Goal: Task Accomplishment & Management: Manage account settings

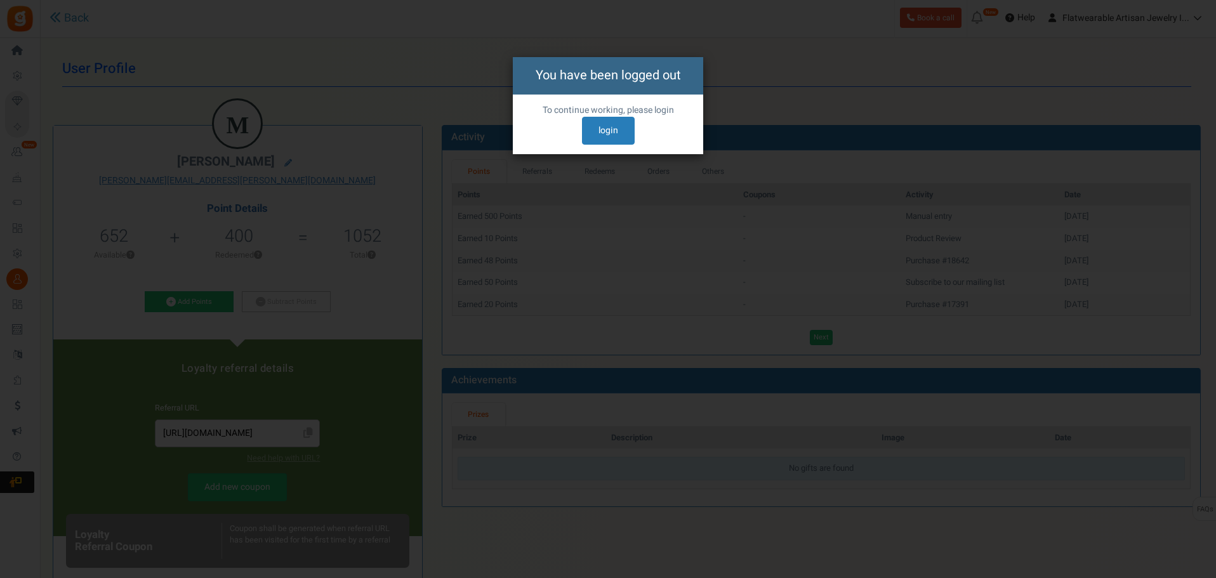
click at [602, 128] on link "login" at bounding box center [608, 131] width 53 height 28
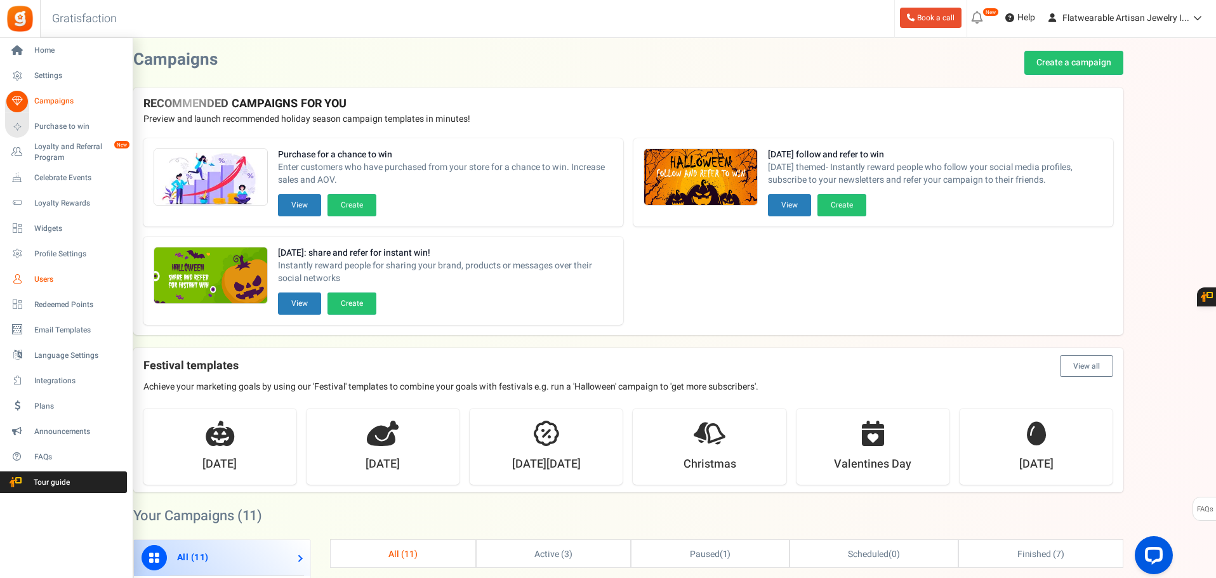
click at [34, 281] on link "Users" at bounding box center [66, 279] width 122 height 22
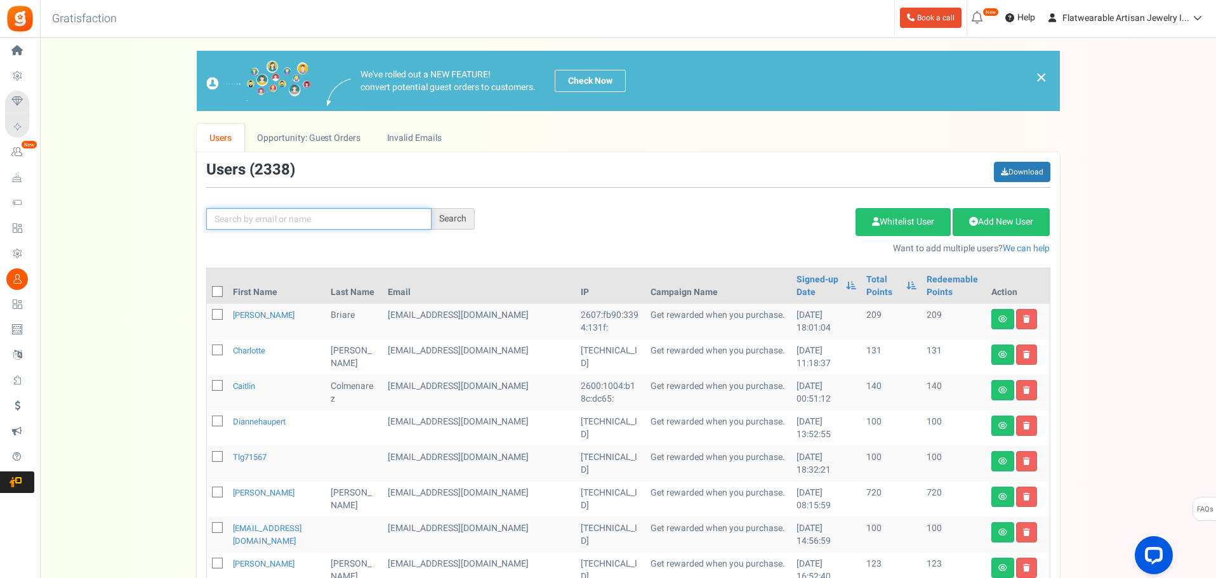
click at [273, 221] on input "text" at bounding box center [318, 219] width 225 height 22
paste input "[PERSON_NAME][EMAIL_ADDRESS][DOMAIN_NAME]"
type input "[PERSON_NAME][EMAIL_ADDRESS][DOMAIN_NAME]"
click at [455, 223] on div "Search" at bounding box center [452, 219] width 43 height 22
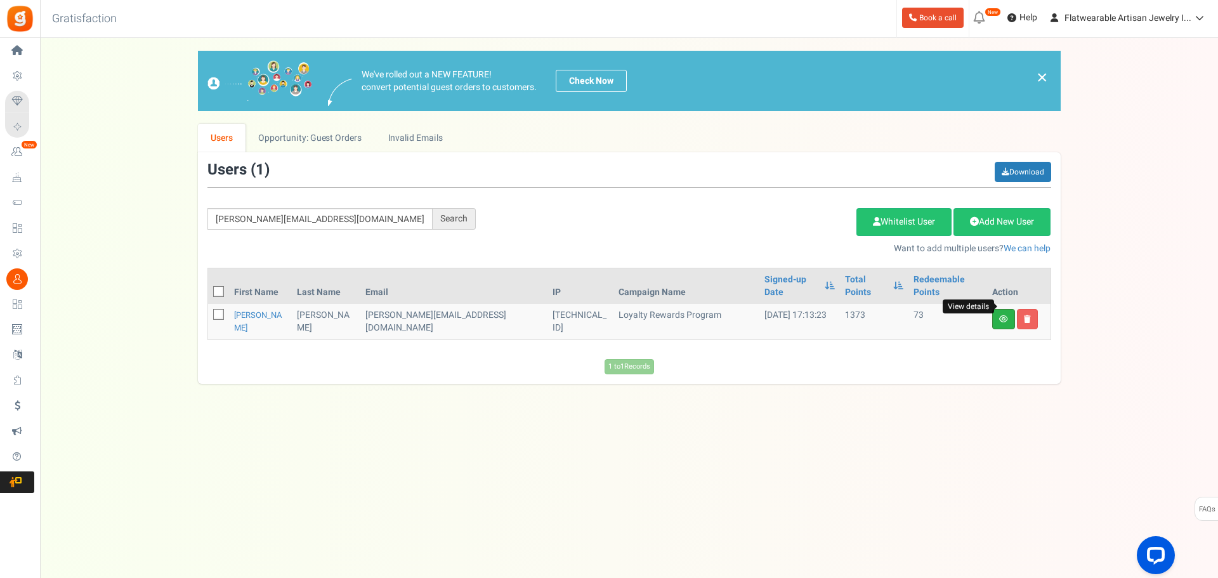
click at [1003, 315] on icon at bounding box center [1003, 319] width 9 height 8
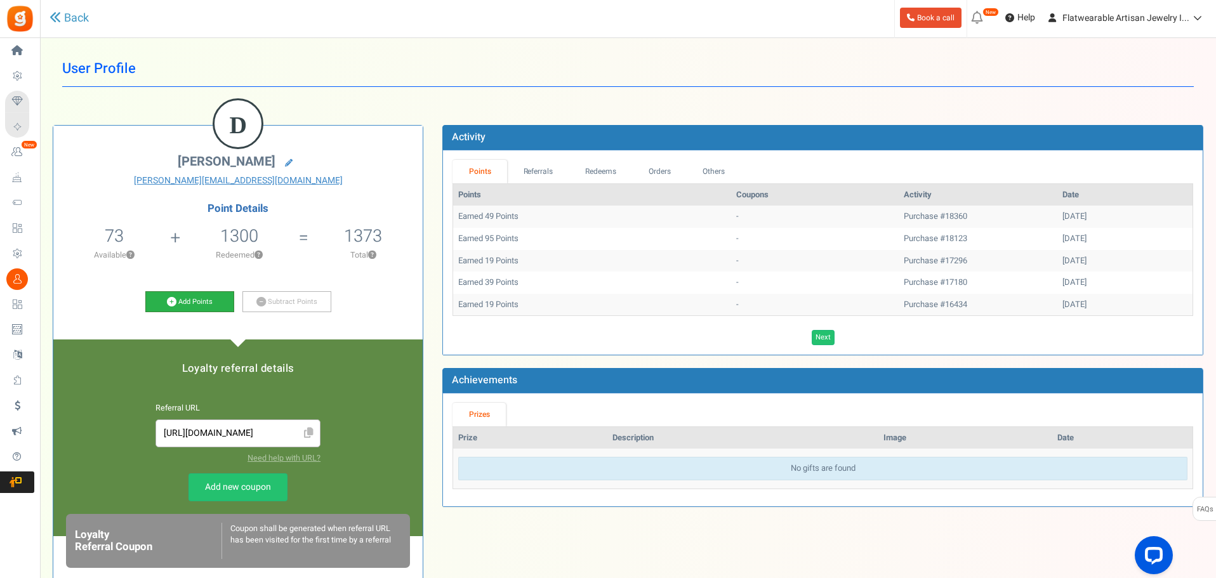
click at [201, 294] on link "Add Points" at bounding box center [189, 302] width 89 height 22
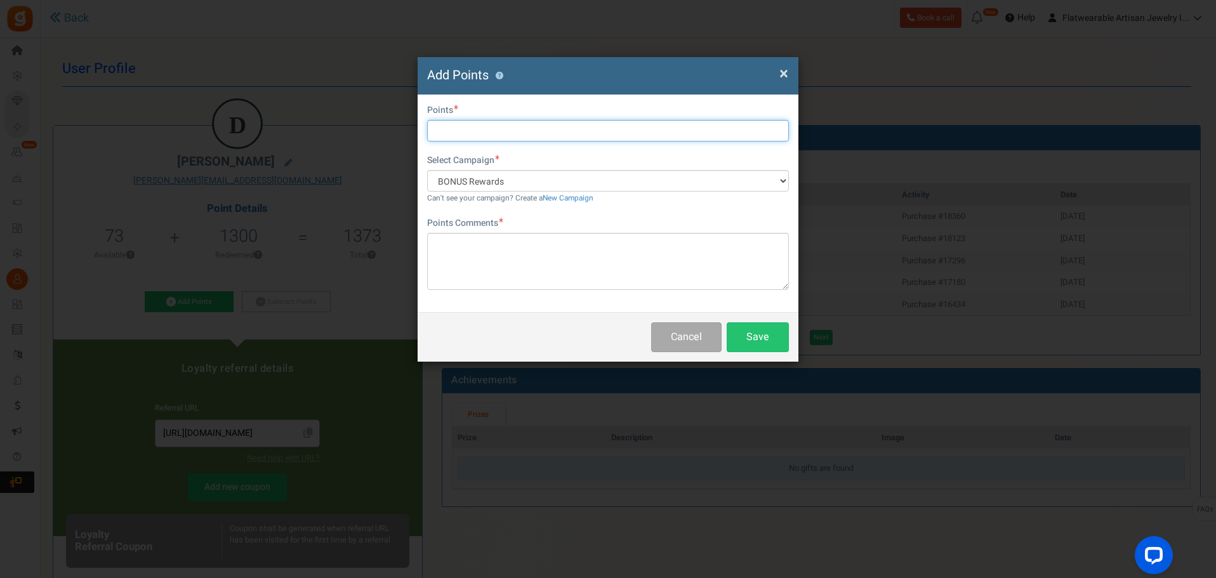
click at [529, 129] on input "text" at bounding box center [608, 131] width 362 height 22
type input "500"
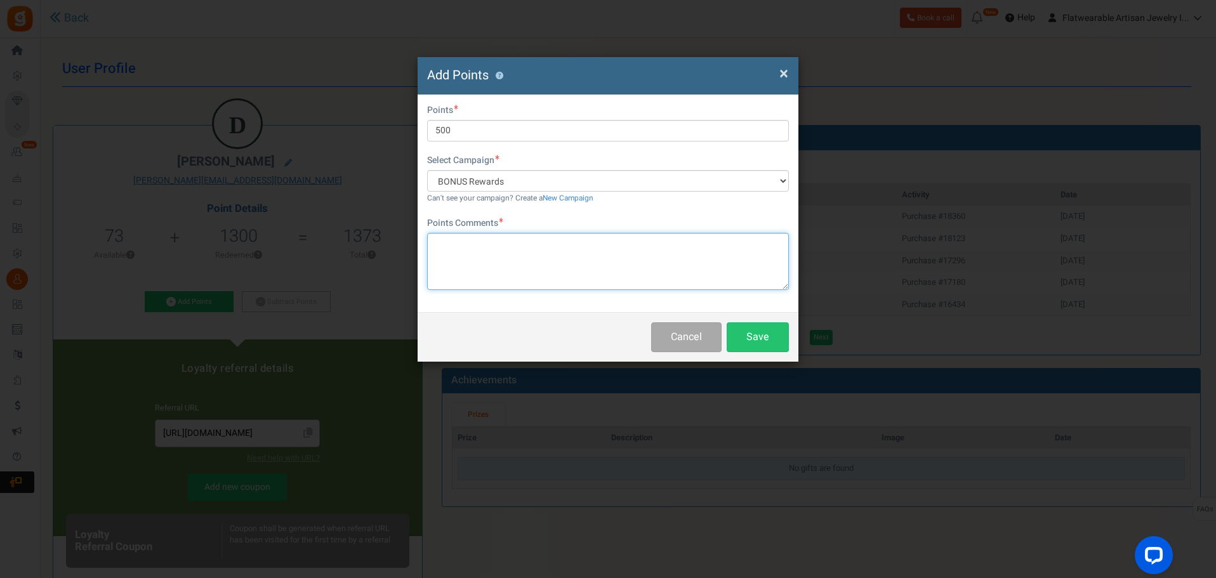
click at [501, 242] on textarea at bounding box center [608, 261] width 362 height 57
type textarea "Thank you for your book review"
click at [760, 332] on button "Save" at bounding box center [758, 337] width 62 height 30
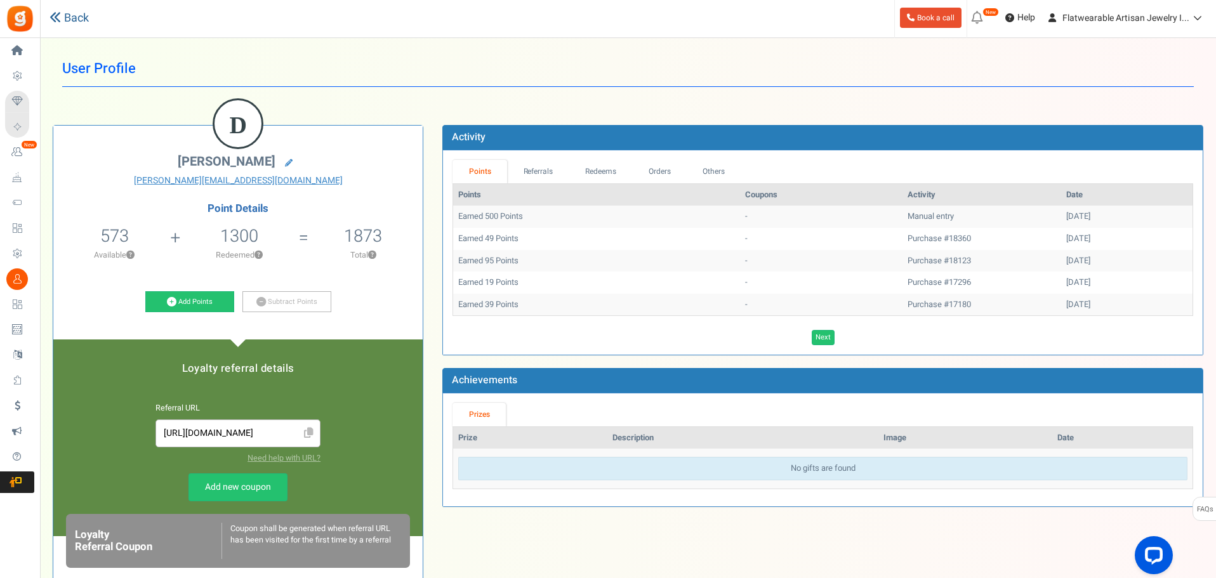
click at [79, 22] on link "Back" at bounding box center [68, 18] width 39 height 16
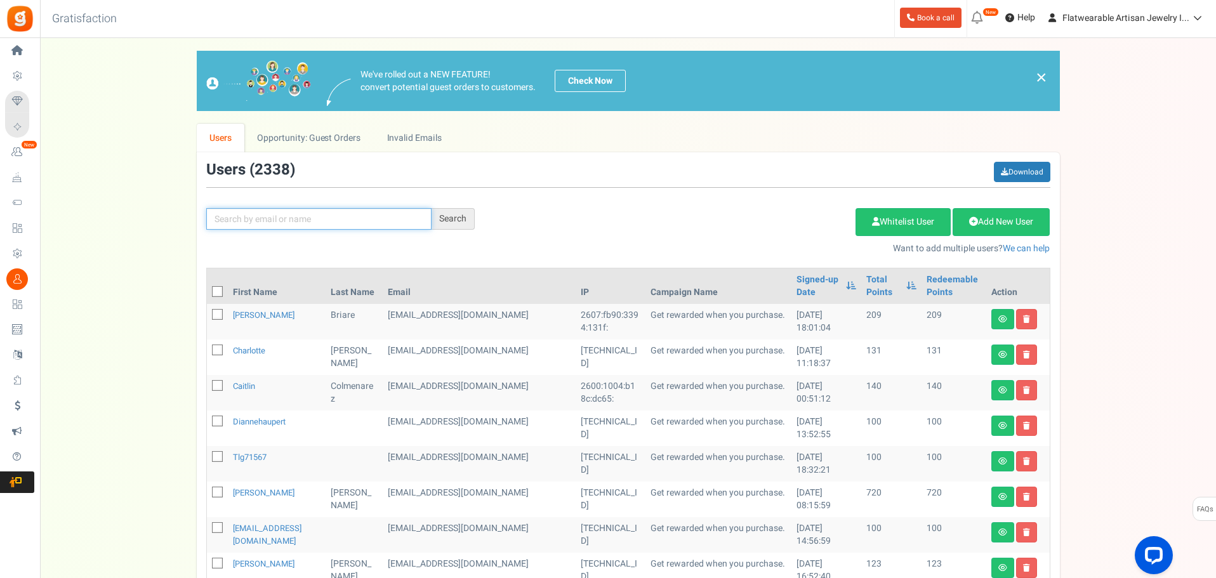
click at [230, 221] on input "text" at bounding box center [318, 219] width 225 height 22
type input "v"
paste input "[EMAIL_ADDRESS][DOMAIN_NAME]"
type input "[EMAIL_ADDRESS][DOMAIN_NAME]"
click at [470, 213] on div "Search" at bounding box center [452, 219] width 43 height 22
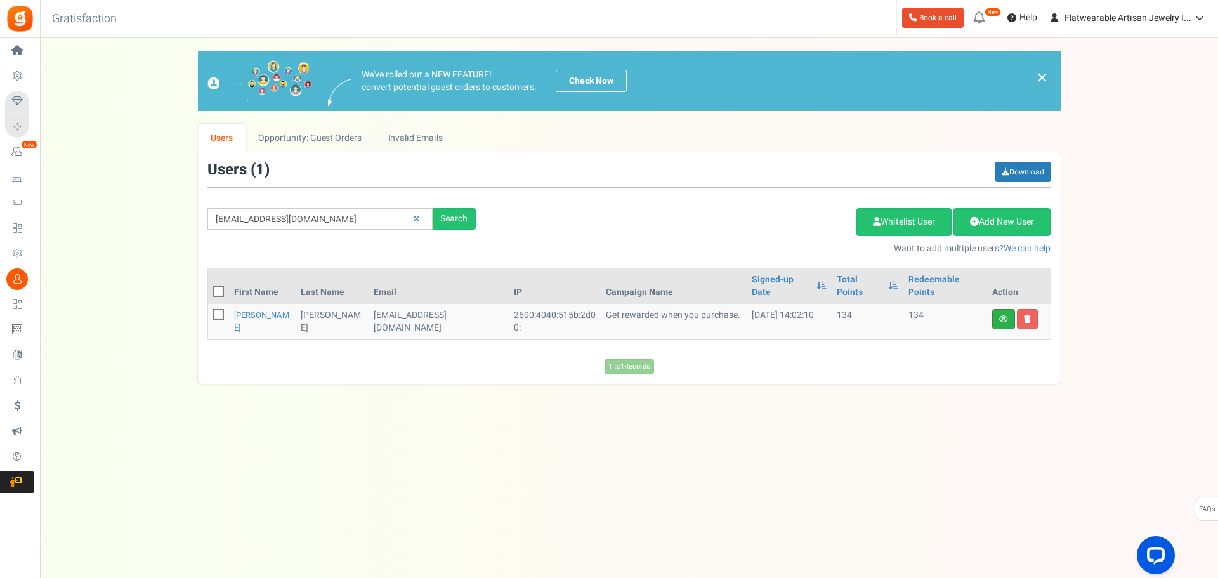
click at [1003, 315] on icon at bounding box center [1003, 319] width 9 height 8
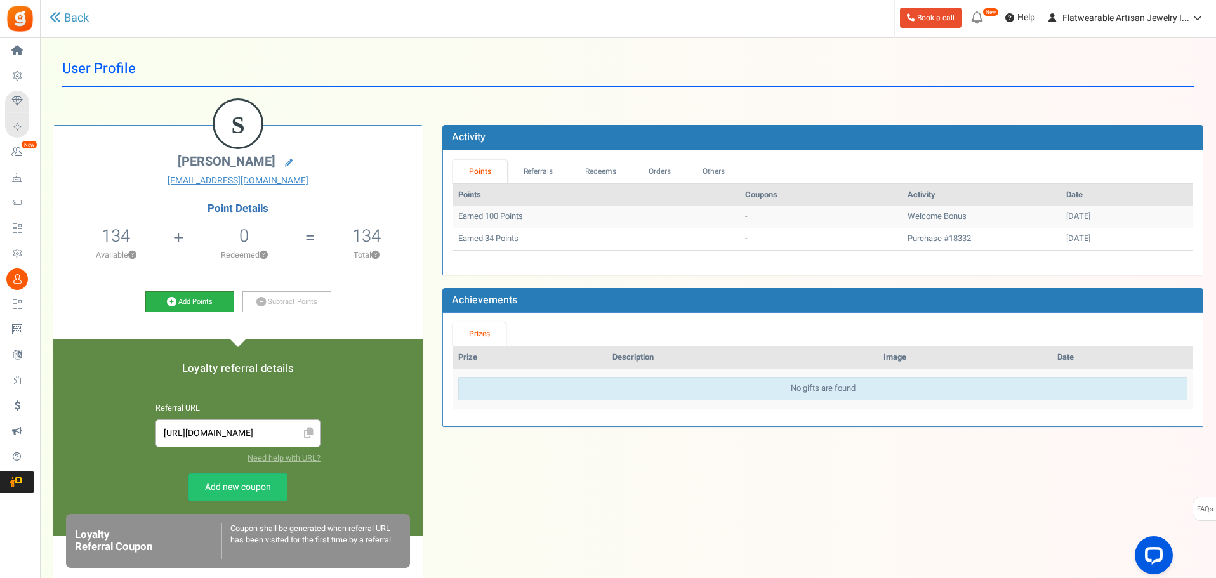
click at [197, 302] on link "Add Points" at bounding box center [189, 302] width 89 height 22
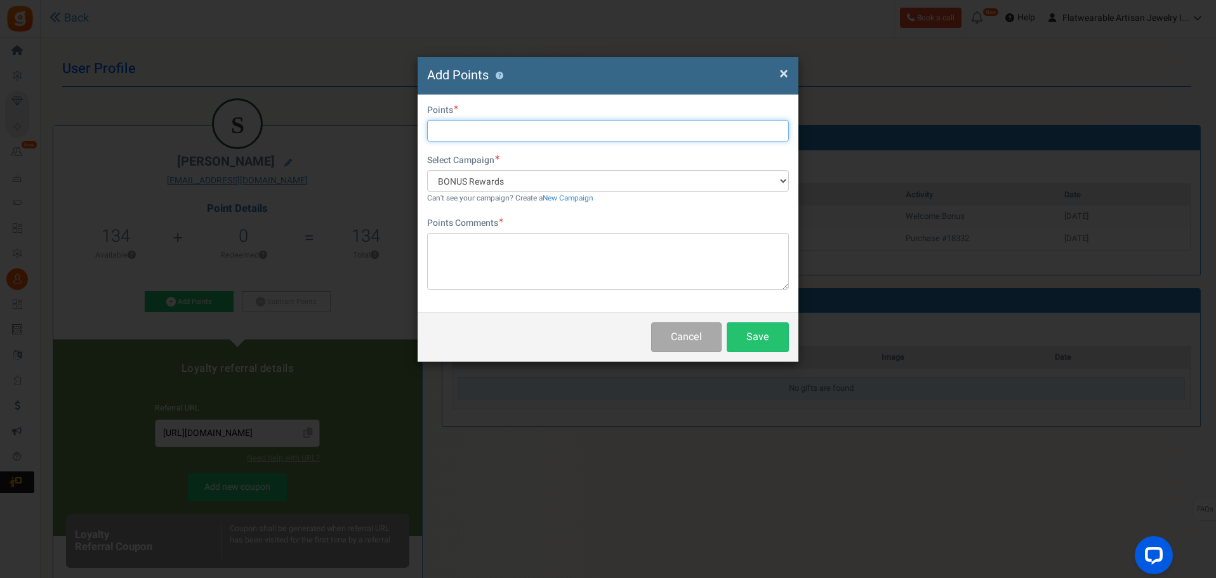
click at [515, 135] on input "text" at bounding box center [608, 131] width 362 height 22
type input "500"
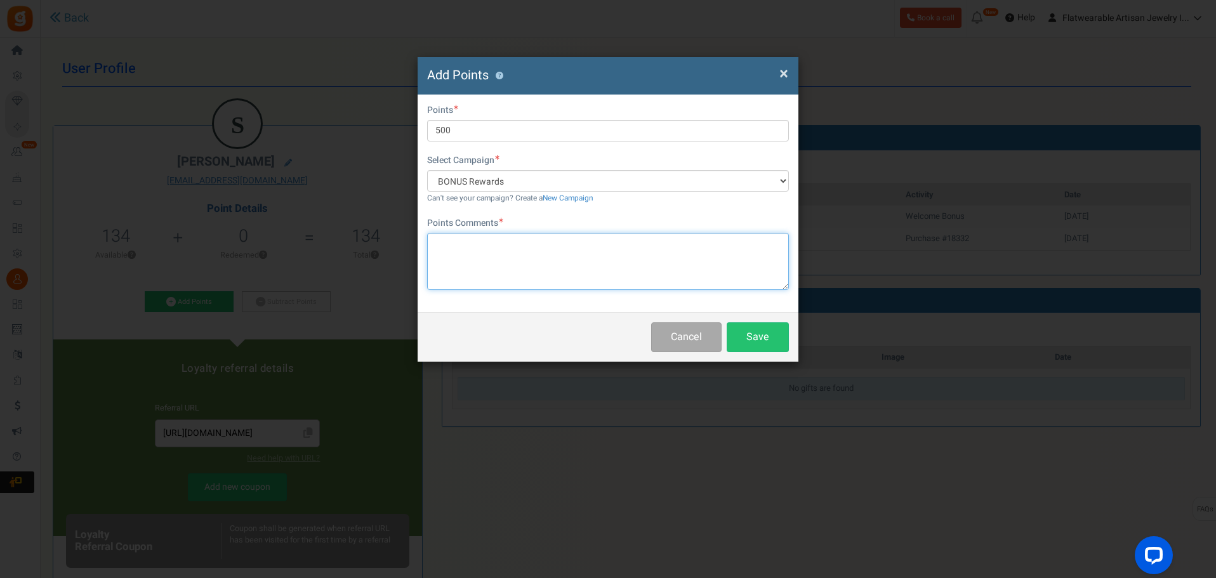
click at [499, 250] on textarea at bounding box center [608, 261] width 362 height 57
type textarea "Thank you for your book review"
click at [755, 345] on button "Save" at bounding box center [758, 337] width 62 height 30
